Goal: Task Accomplishment & Management: Use online tool/utility

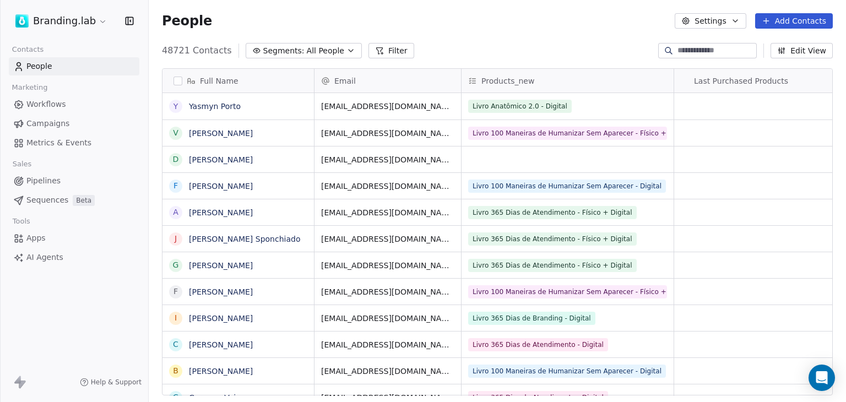
scroll to position [345, 688]
click at [118, 194] on link "Sequences Beta" at bounding box center [74, 200] width 130 height 18
click at [377, 51] on button "Filter" at bounding box center [391, 50] width 46 height 15
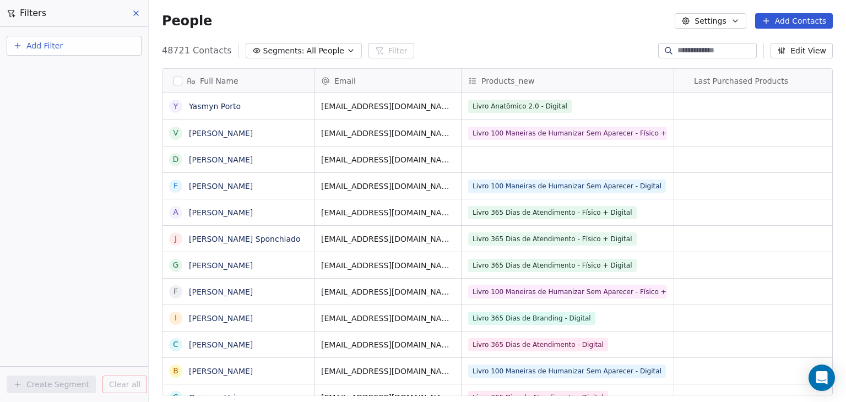
click at [99, 46] on button "Add Filter" at bounding box center [74, 46] width 135 height 20
click at [81, 73] on span "Contact properties" at bounding box center [54, 72] width 72 height 12
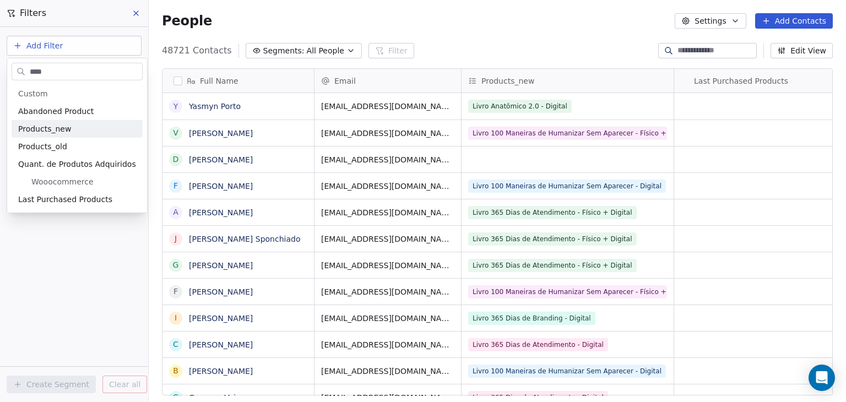
type input "****"
click at [70, 131] on div "Products_new" at bounding box center [77, 128] width 118 height 11
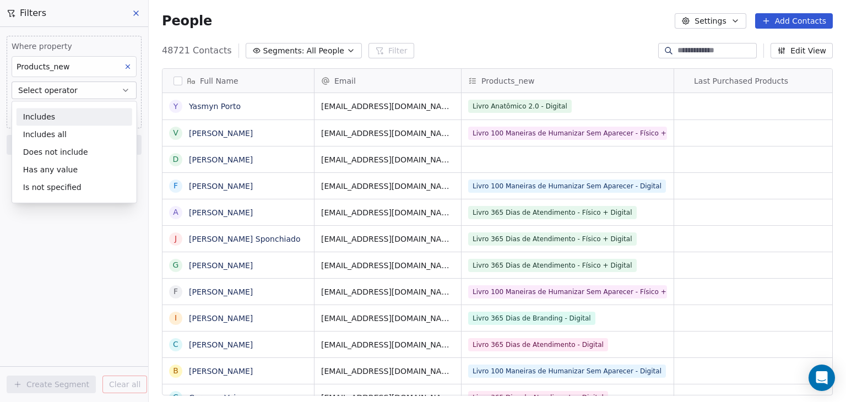
click at [76, 115] on div "Includes" at bounding box center [75, 117] width 116 height 18
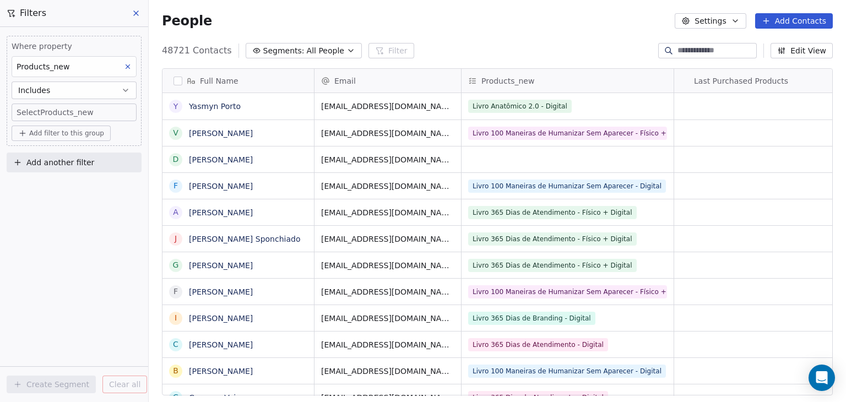
click at [76, 115] on body "Branding.lab Contacts People Marketing Workflows Campaigns Metrics & Events Sal…" at bounding box center [423, 201] width 846 height 402
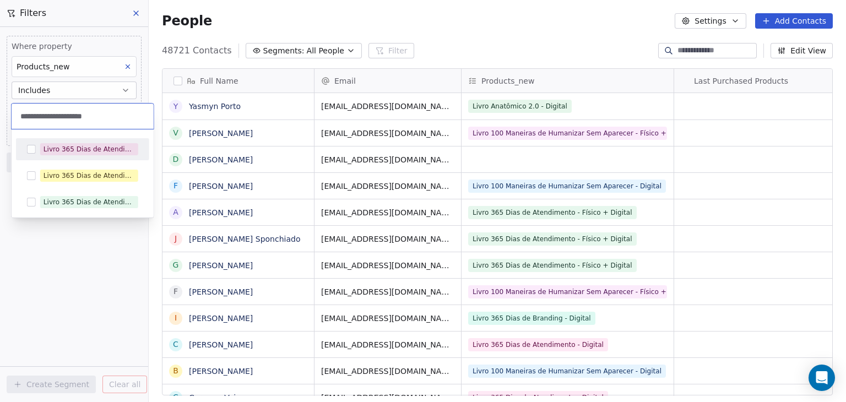
type input "**********"
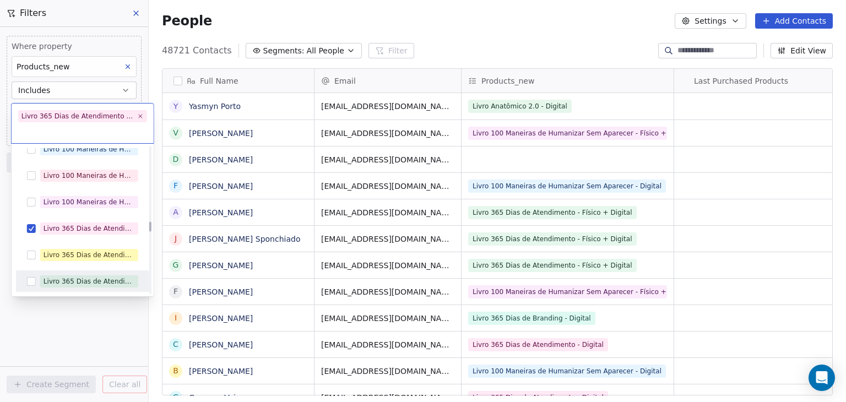
scroll to position [2520, 0]
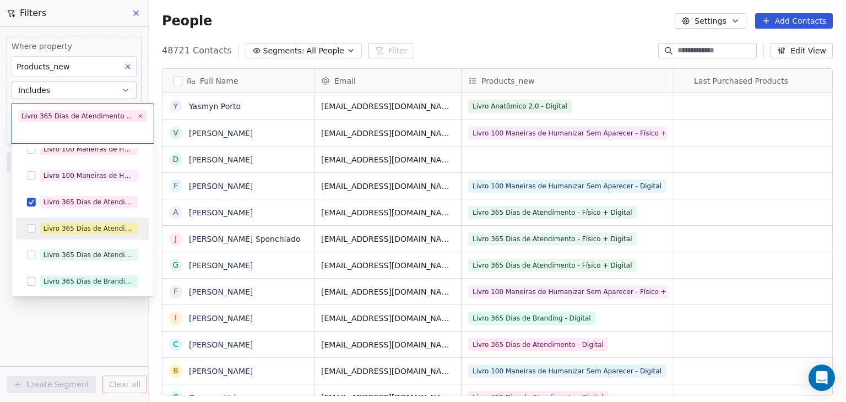
click at [31, 224] on button "Suggestions" at bounding box center [31, 228] width 9 height 9
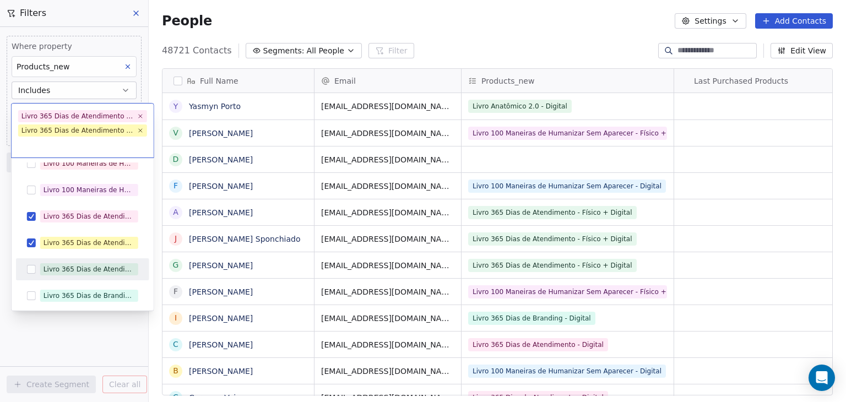
click at [29, 269] on button "Suggestions" at bounding box center [31, 269] width 9 height 9
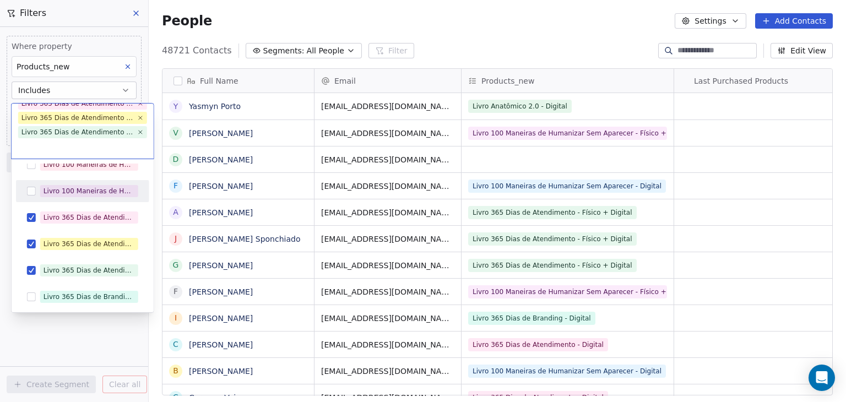
click at [263, 1] on html "Branding.lab Contacts People Marketing Workflows Campaigns Metrics & Events Sal…" at bounding box center [423, 201] width 846 height 402
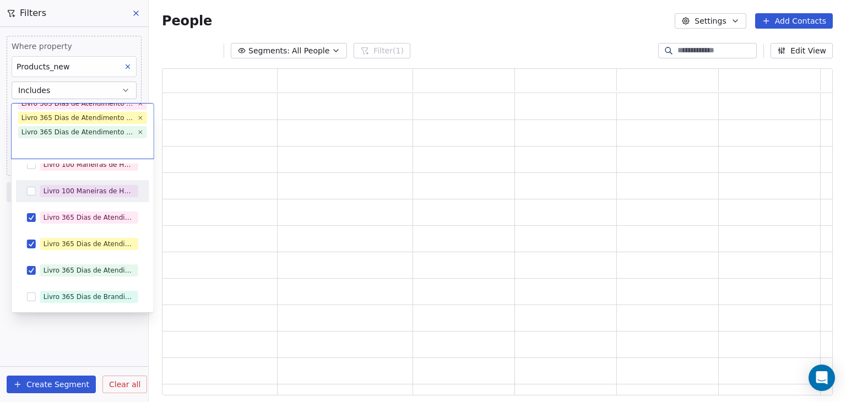
scroll to position [318, 662]
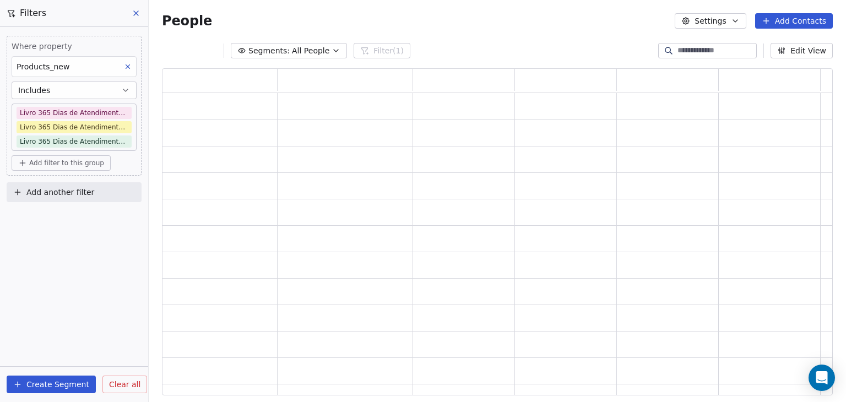
click at [75, 165] on span "Add filter to this group" at bounding box center [66, 163] width 75 height 9
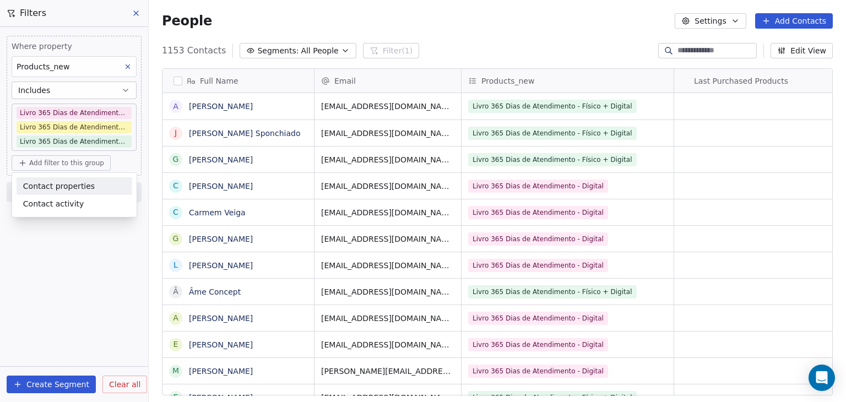
scroll to position [345, 688]
click at [72, 186] on span "Contact properties" at bounding box center [59, 186] width 72 height 12
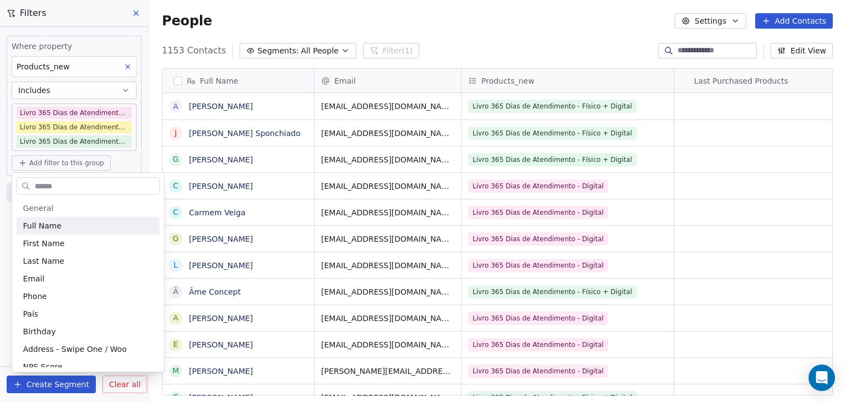
click at [72, 186] on input "text" at bounding box center [95, 186] width 127 height 16
click at [118, 113] on html "Branding.lab Contacts People Marketing Workflows Campaigns Metrics & Events Sal…" at bounding box center [423, 201] width 846 height 402
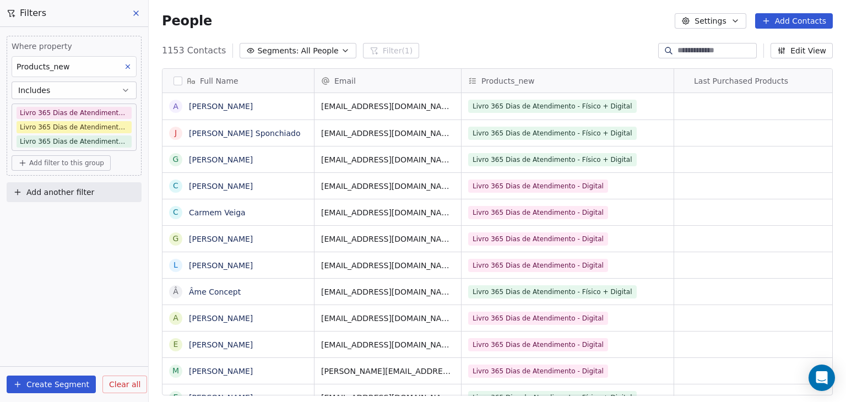
click at [118, 113] on body "Branding.lab Contacts People Marketing Workflows Campaigns Metrics & Events Sal…" at bounding box center [423, 201] width 846 height 402
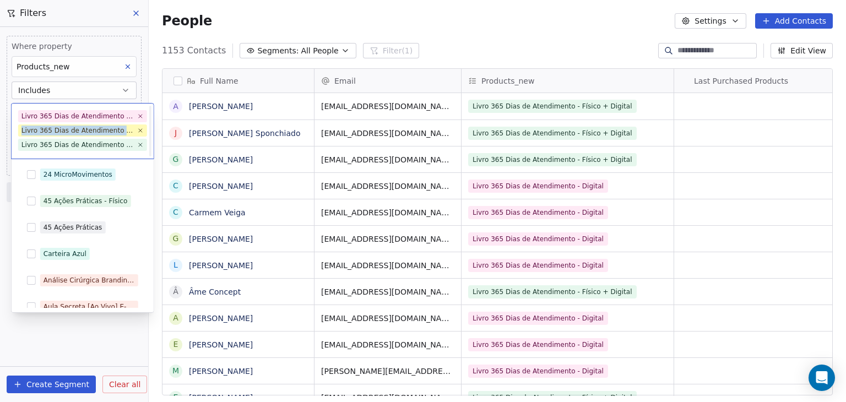
scroll to position [2441, 0]
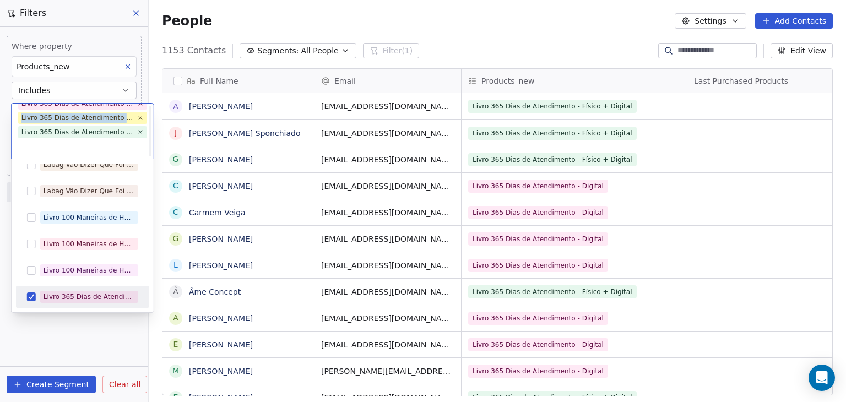
click at [62, 115] on div "Livro 365 Dias de Atendimento - Físico" at bounding box center [77, 118] width 112 height 10
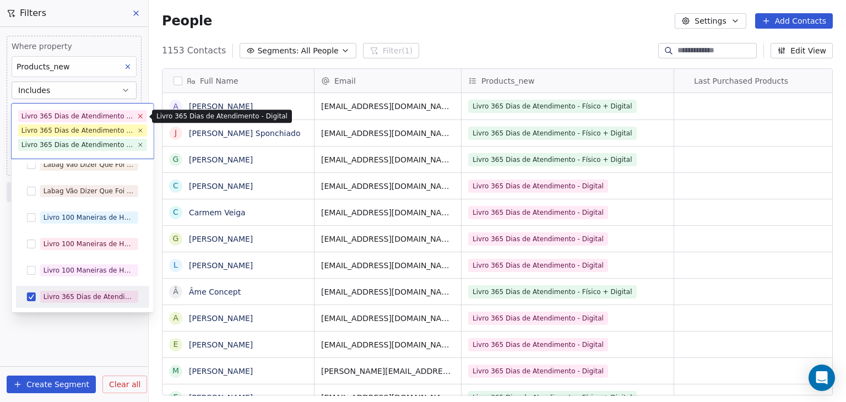
click at [141, 119] on icon at bounding box center [140, 115] width 7 height 7
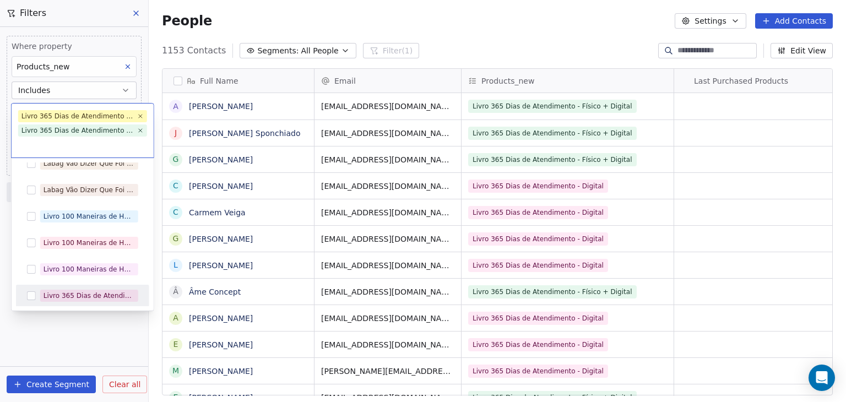
click at [466, 29] on html "Branding.lab Contacts People Marketing Workflows Campaigns Metrics & Events Sal…" at bounding box center [423, 201] width 846 height 402
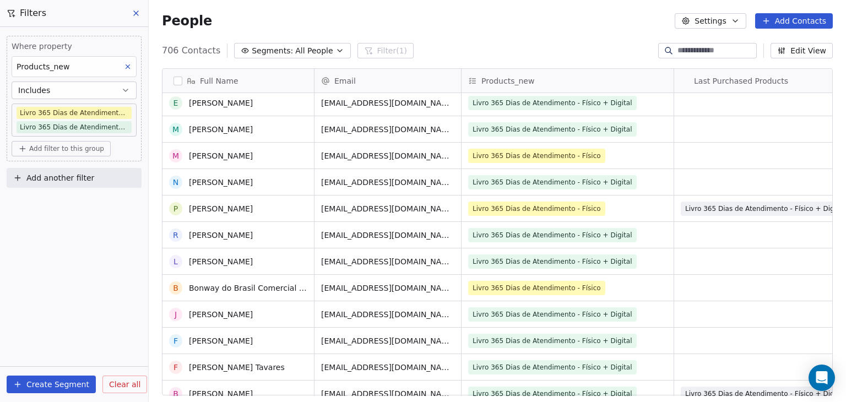
scroll to position [110, 0]
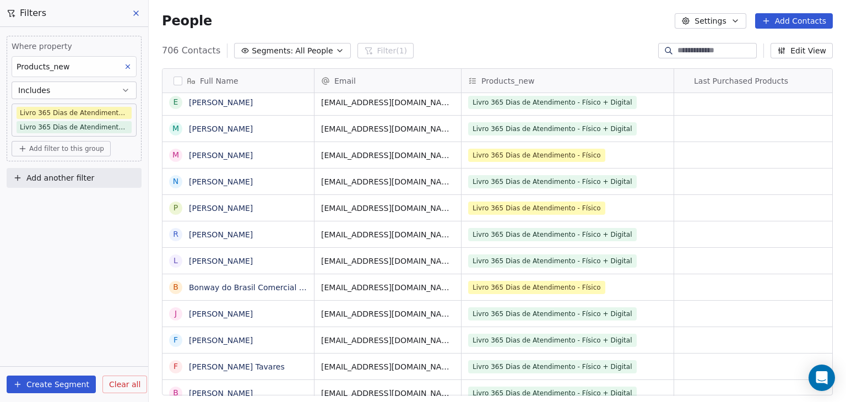
click at [95, 145] on span "Add filter to this group" at bounding box center [66, 148] width 75 height 9
click at [531, 35] on html "Branding.lab Contacts People Marketing Workflows Campaigns Metrics & Events Sal…" at bounding box center [423, 201] width 846 height 402
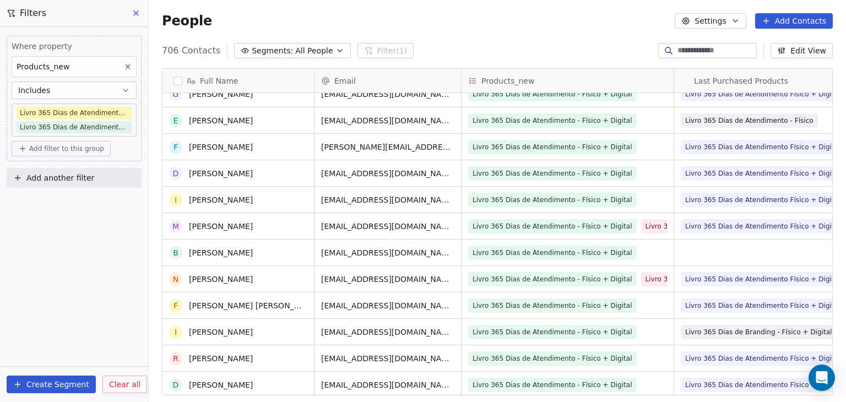
scroll to position [0, 0]
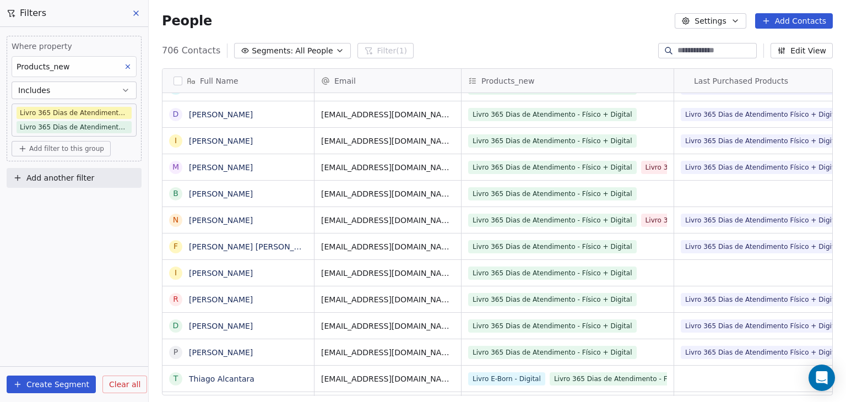
click at [68, 151] on span "Add filter to this group" at bounding box center [66, 148] width 75 height 9
click at [61, 175] on span "Contact properties" at bounding box center [59, 172] width 72 height 12
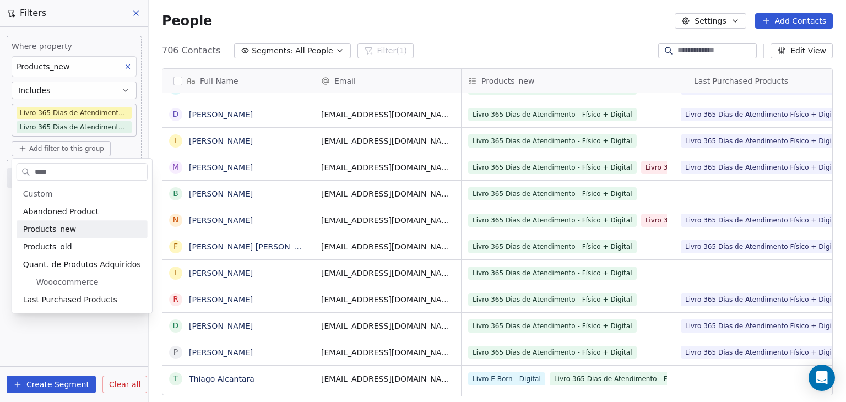
type input "****"
click at [38, 225] on span "Products_new" at bounding box center [49, 229] width 53 height 11
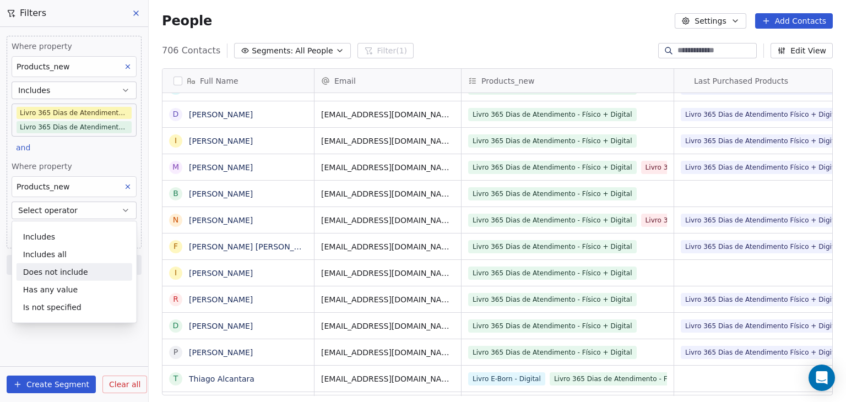
click at [40, 269] on div "Does not include" at bounding box center [75, 272] width 116 height 18
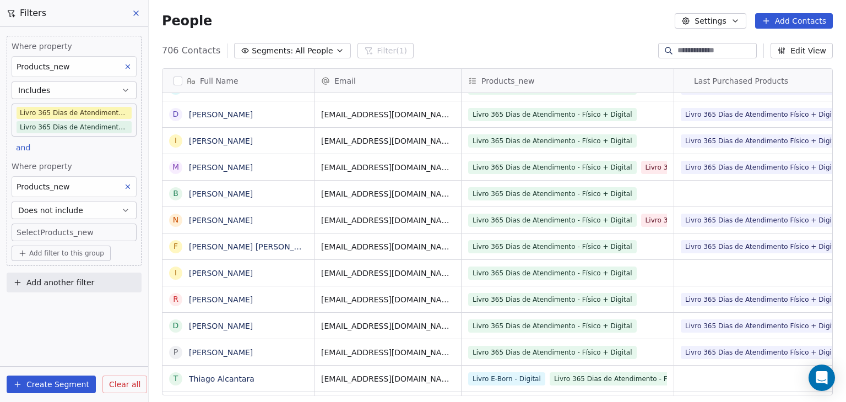
click at [62, 230] on body "Branding.lab Contacts People Marketing Workflows Campaigns Metrics & Events Sal…" at bounding box center [423, 201] width 846 height 402
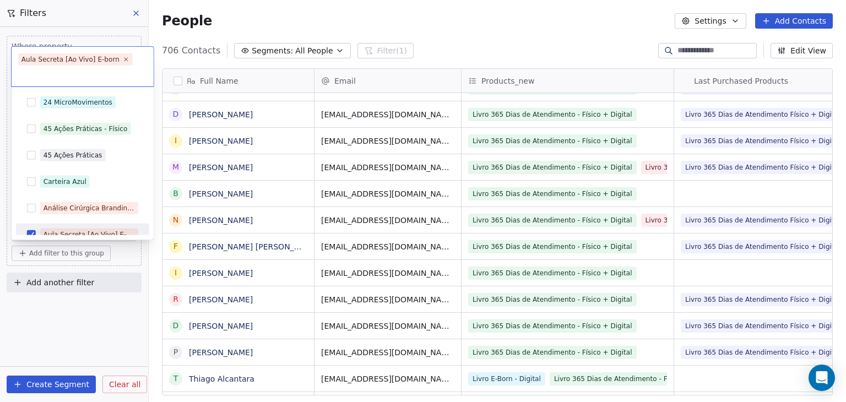
click at [70, 228] on span "Aula Secreta [Ao Vivo] E-born" at bounding box center [89, 234] width 98 height 12
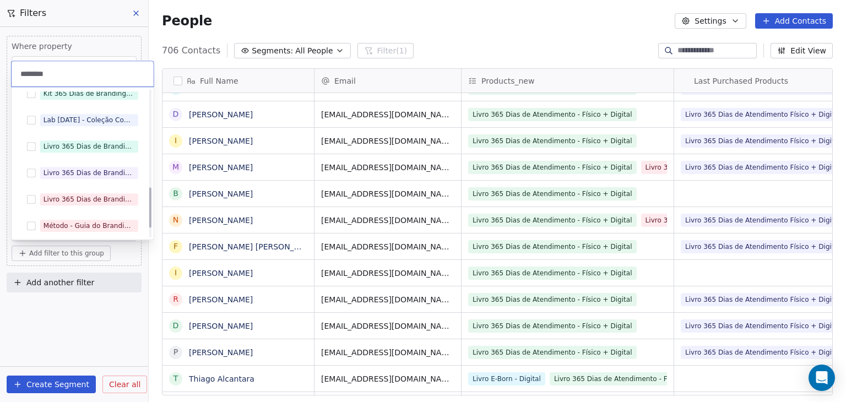
scroll to position [384, 0]
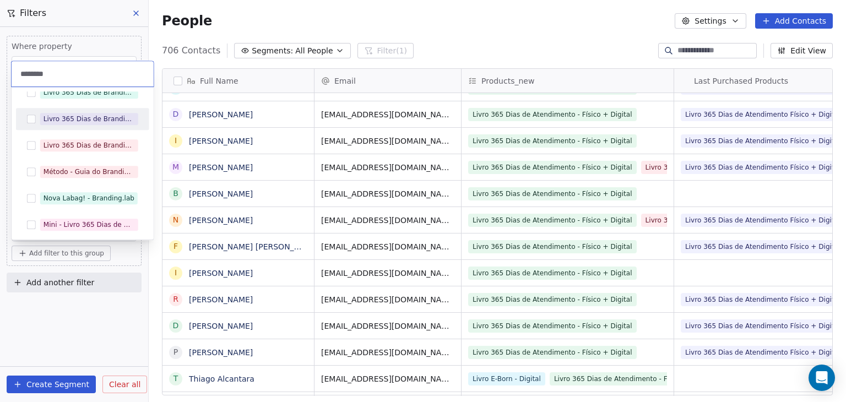
type input "********"
click at [34, 118] on button "Suggestions" at bounding box center [31, 119] width 9 height 9
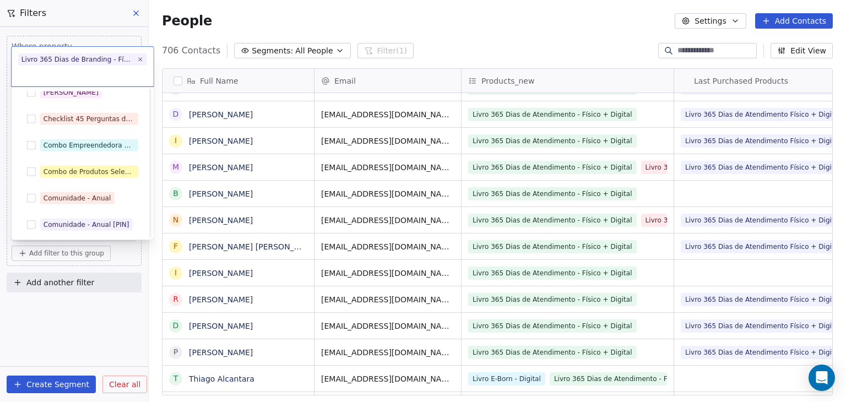
scroll to position [2652, 0]
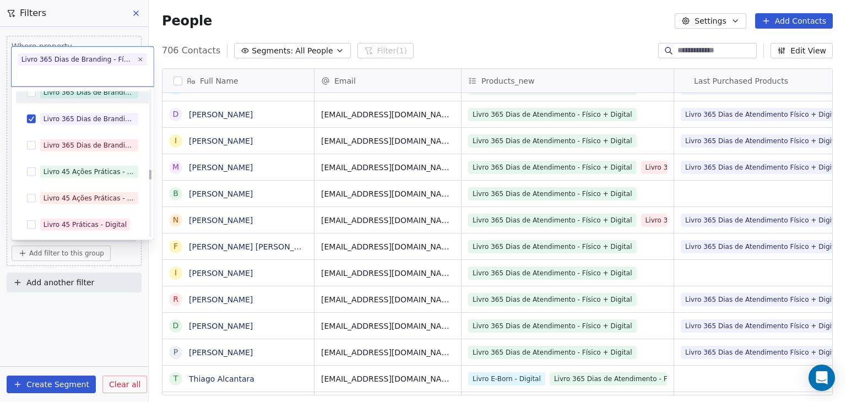
click at [33, 94] on button "Suggestions" at bounding box center [31, 92] width 9 height 9
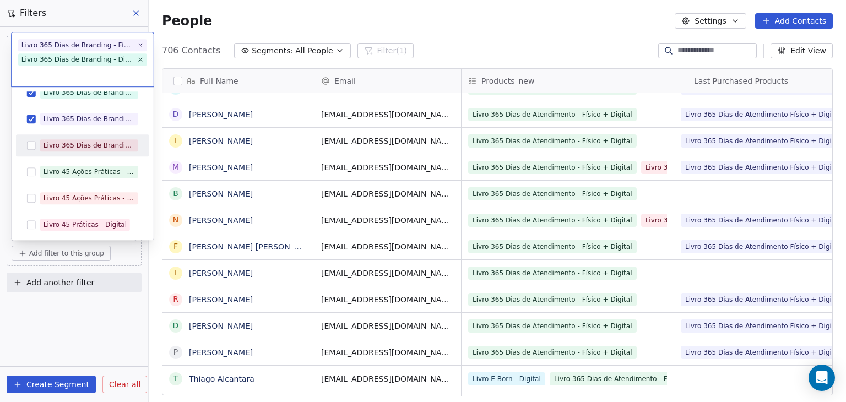
click at [24, 143] on div "Livro 365 Dias de Branding - Físico + Digital" at bounding box center [82, 146] width 124 height 18
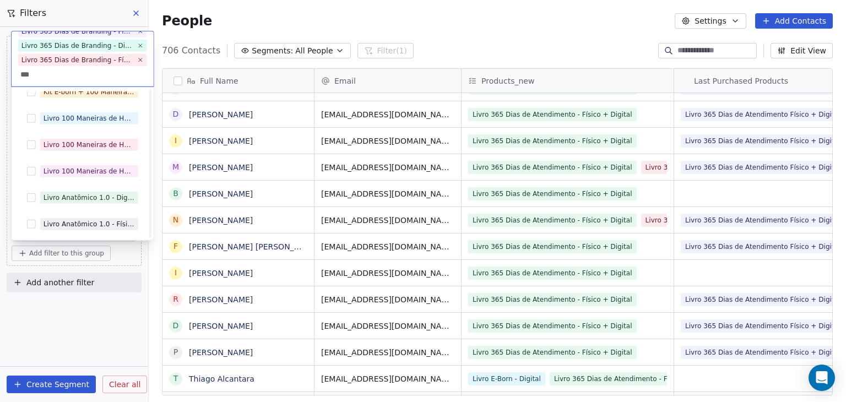
scroll to position [41, 0]
type input "***"
click at [35, 117] on button "Suggestions" at bounding box center [31, 119] width 9 height 9
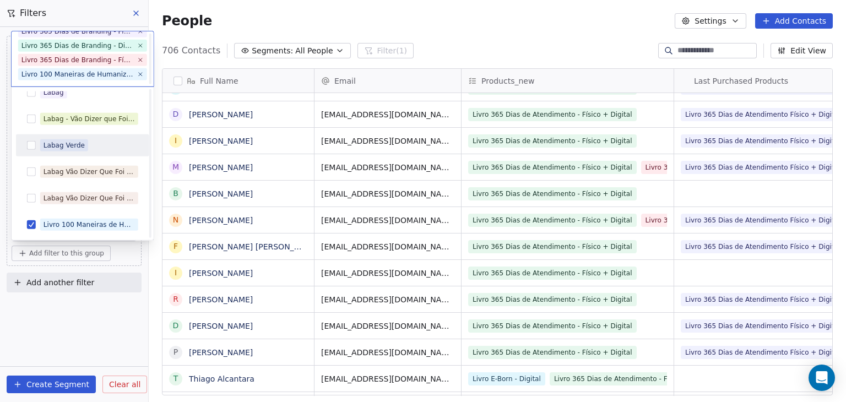
scroll to position [27, 0]
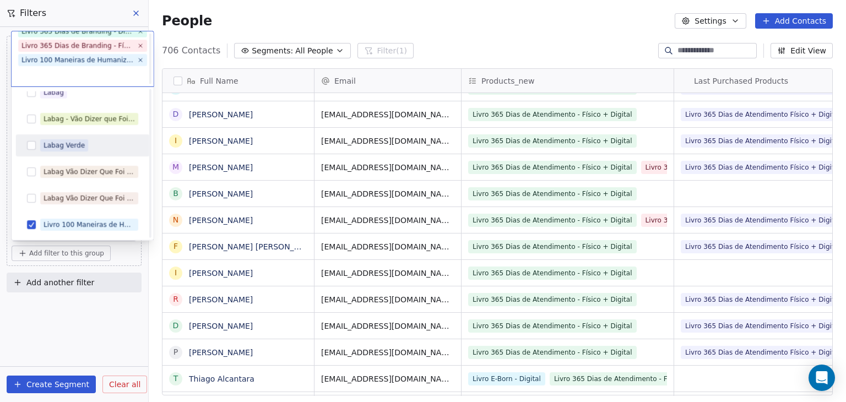
click at [31, 146] on button "Suggestions" at bounding box center [31, 145] width 9 height 9
click at [29, 144] on button "Suggestions" at bounding box center [31, 145] width 9 height 9
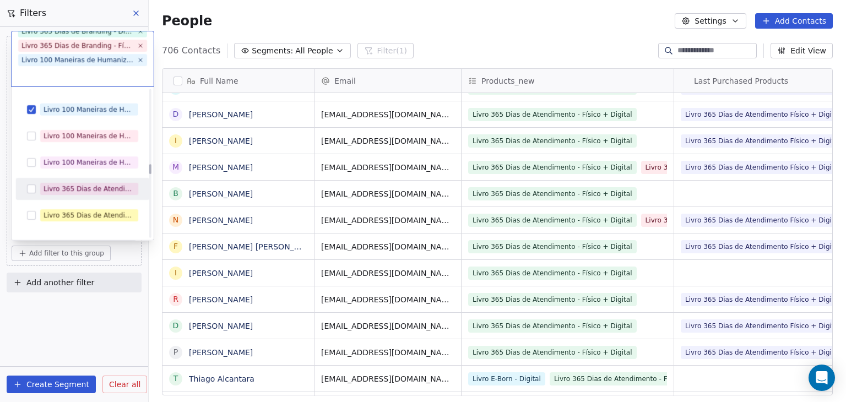
scroll to position [2472, 0]
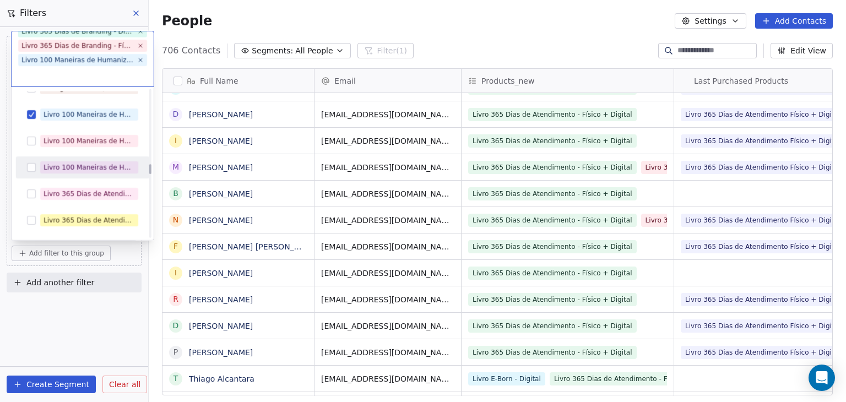
click at [29, 166] on button "Suggestions" at bounding box center [31, 167] width 9 height 9
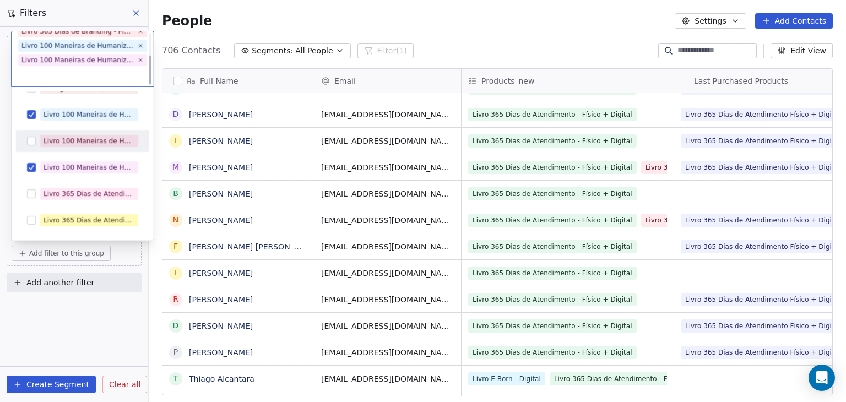
click at [35, 137] on button "Suggestions" at bounding box center [31, 141] width 9 height 9
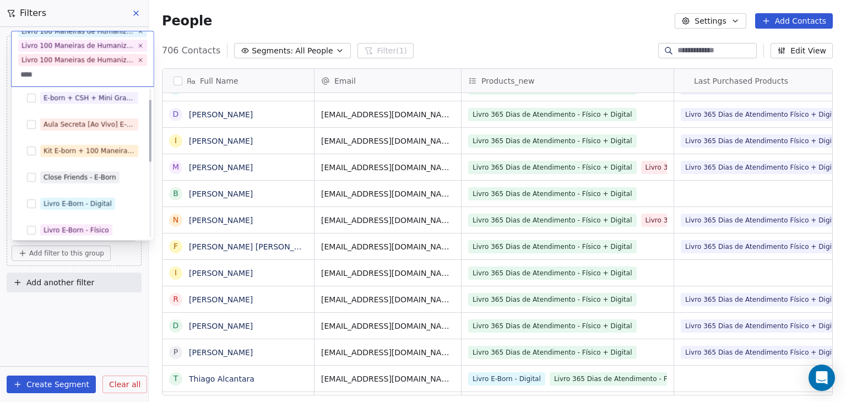
scroll to position [0, 0]
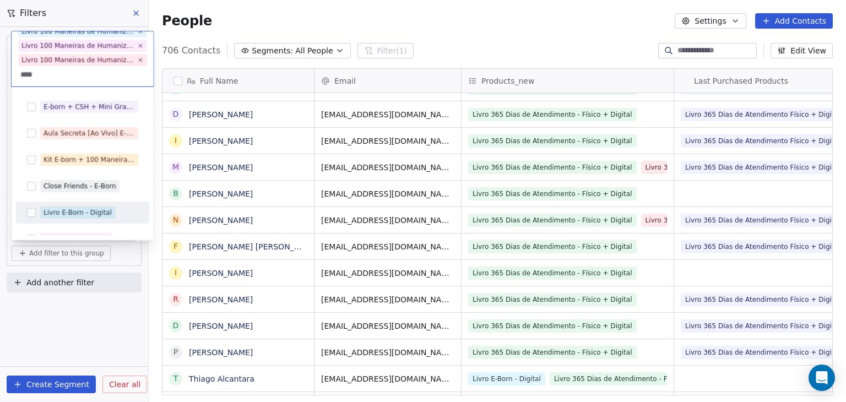
type input "****"
click at [28, 211] on button "Suggestions" at bounding box center [31, 212] width 9 height 9
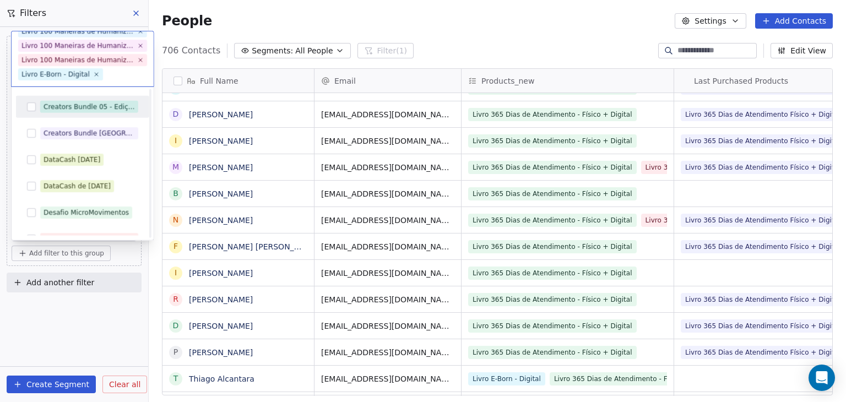
scroll to position [1569, 0]
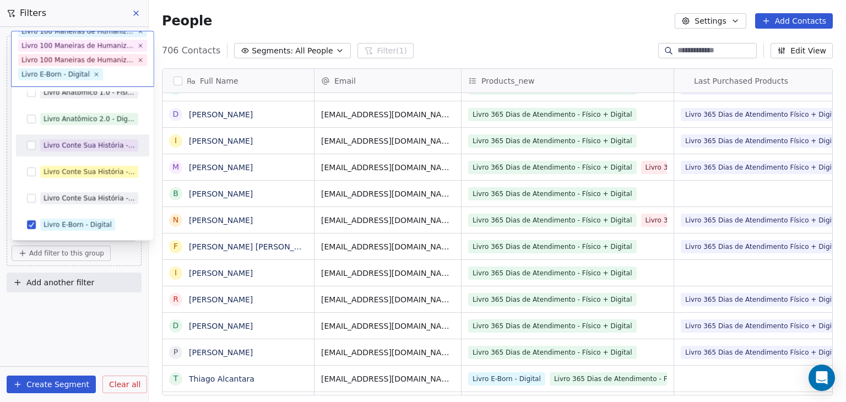
click at [34, 143] on button "Suggestions" at bounding box center [31, 145] width 9 height 9
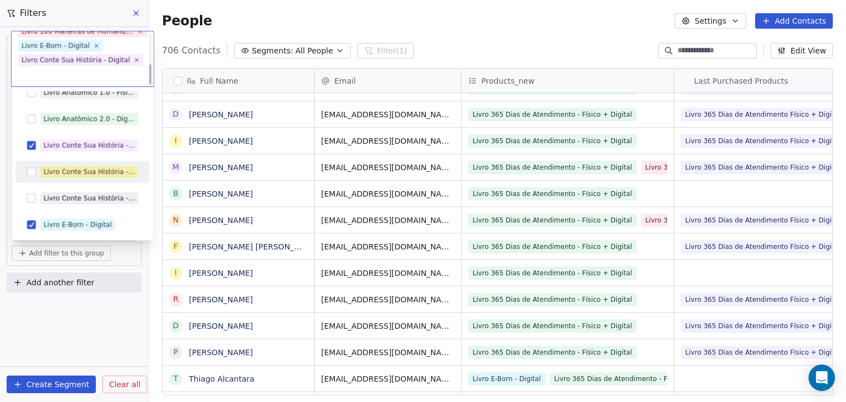
click at [33, 167] on button "Suggestions" at bounding box center [31, 171] width 9 height 9
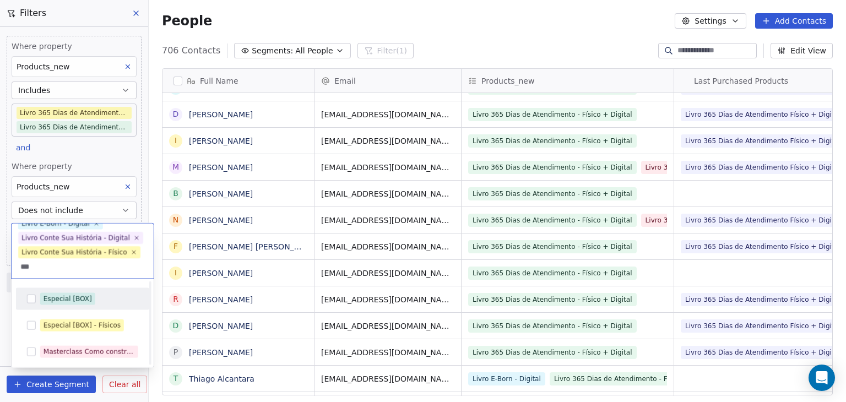
scroll to position [0, 0]
type input "***"
click at [27, 295] on button "Suggestions" at bounding box center [31, 299] width 9 height 9
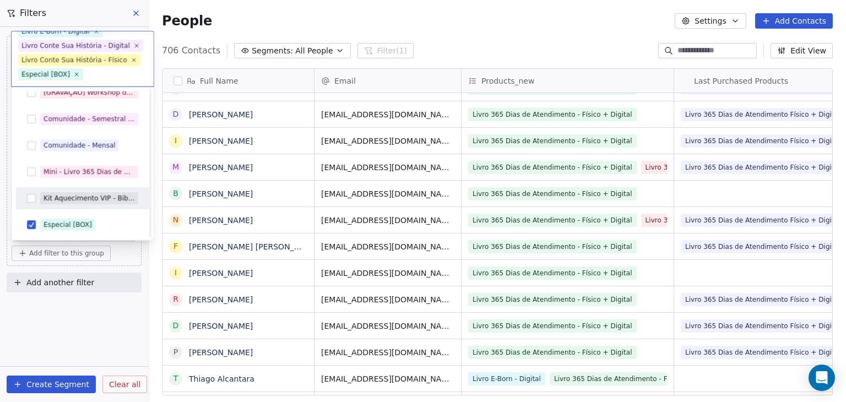
scroll to position [1338, 0]
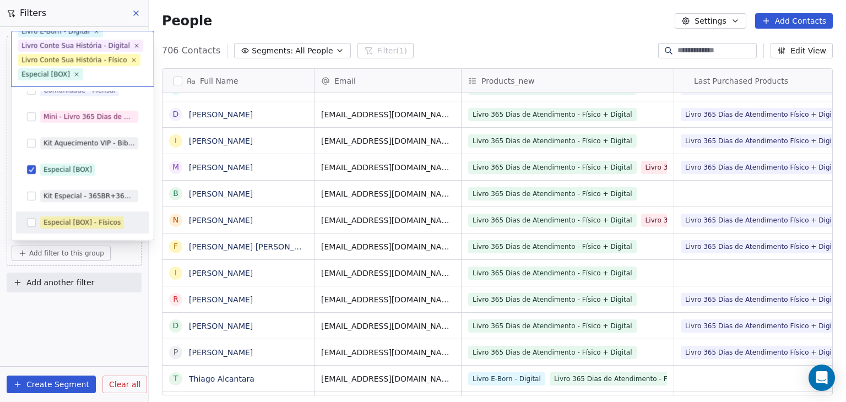
click at [30, 222] on button "Suggestions" at bounding box center [31, 222] width 9 height 9
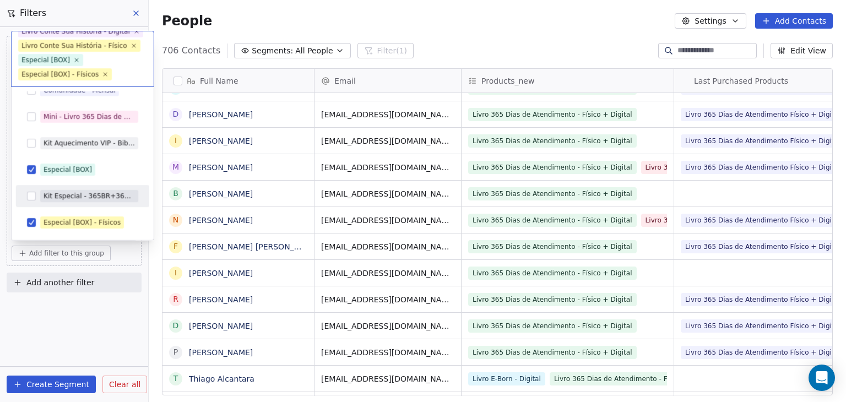
click at [34, 197] on button "Suggestions" at bounding box center [31, 196] width 9 height 9
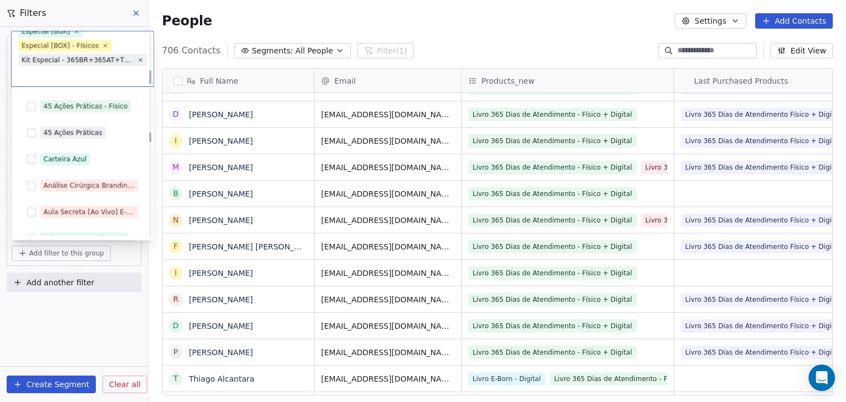
scroll to position [1503, 0]
click at [412, 22] on html "Branding.lab Contacts People Marketing Workflows Campaigns Metrics & Events Sal…" at bounding box center [423, 201] width 846 height 402
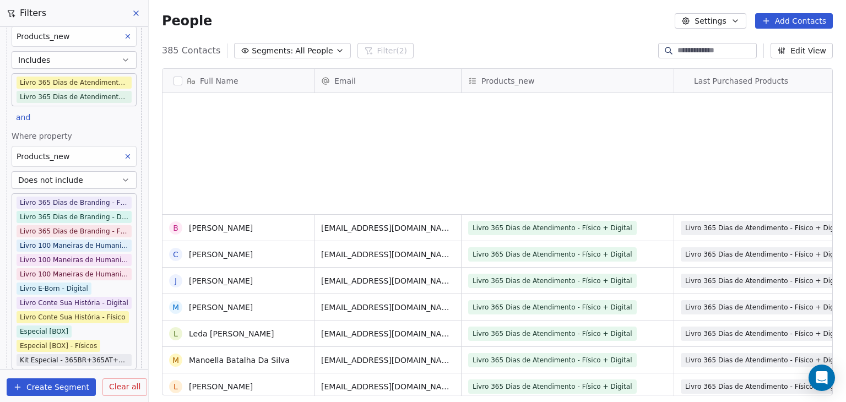
scroll to position [991, 0]
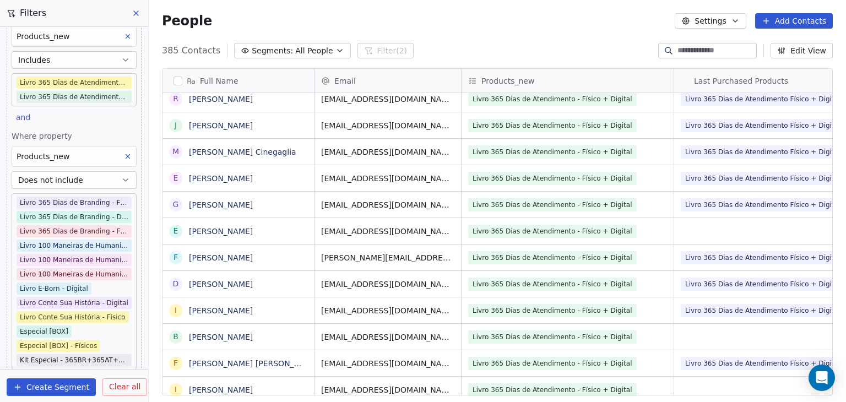
click at [180, 79] on button "button" at bounding box center [177, 81] width 9 height 9
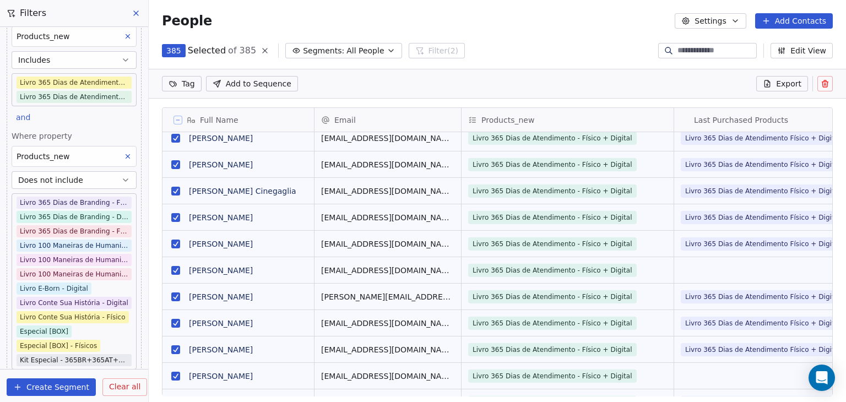
click at [787, 86] on span "Export" at bounding box center [788, 83] width 25 height 11
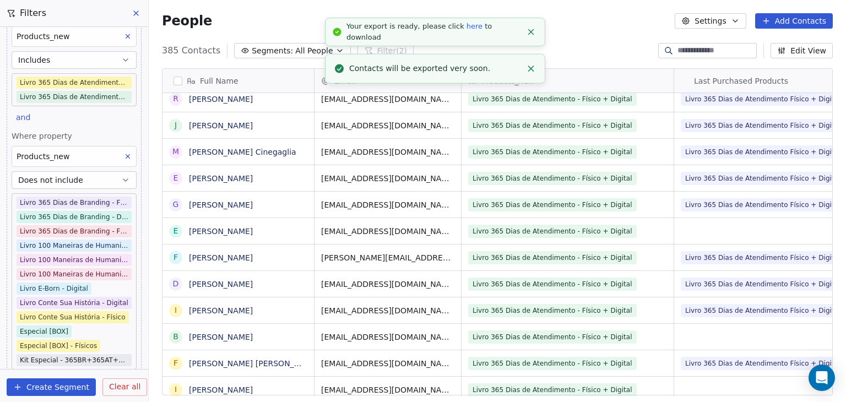
click at [466, 30] on link "here" at bounding box center [474, 26] width 16 height 8
